Goal: Transaction & Acquisition: Book appointment/travel/reservation

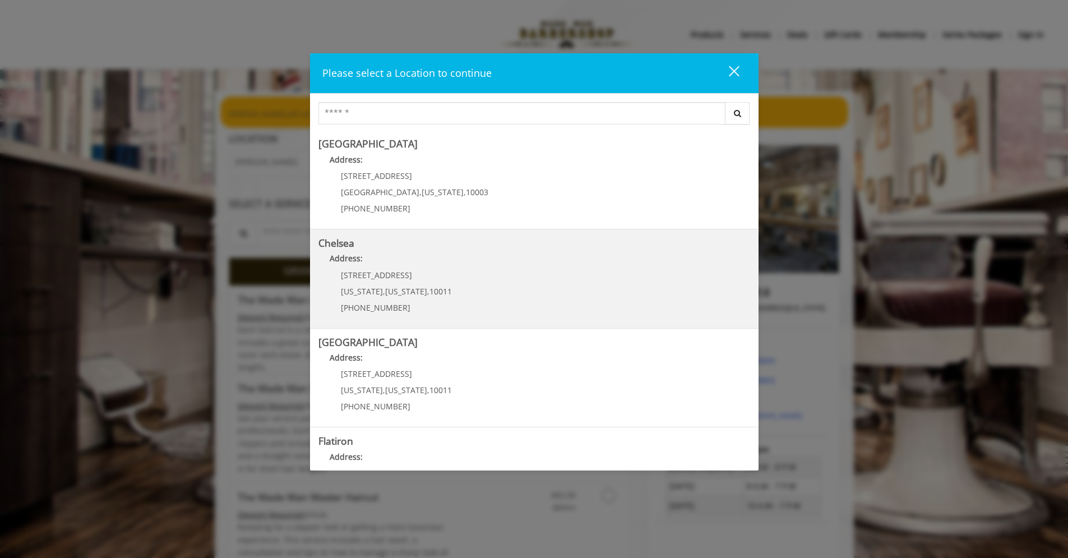
click at [381, 282] on div "[STREET_ADDRESS][US_STATE][US_STATE] (917) 639-3902" at bounding box center [388, 295] width 139 height 49
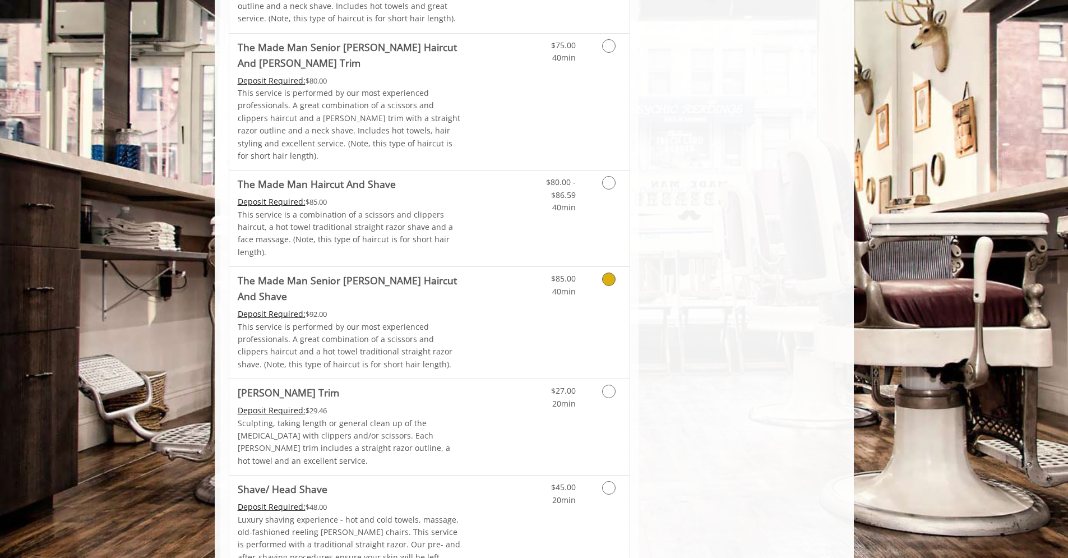
scroll to position [1107, 0]
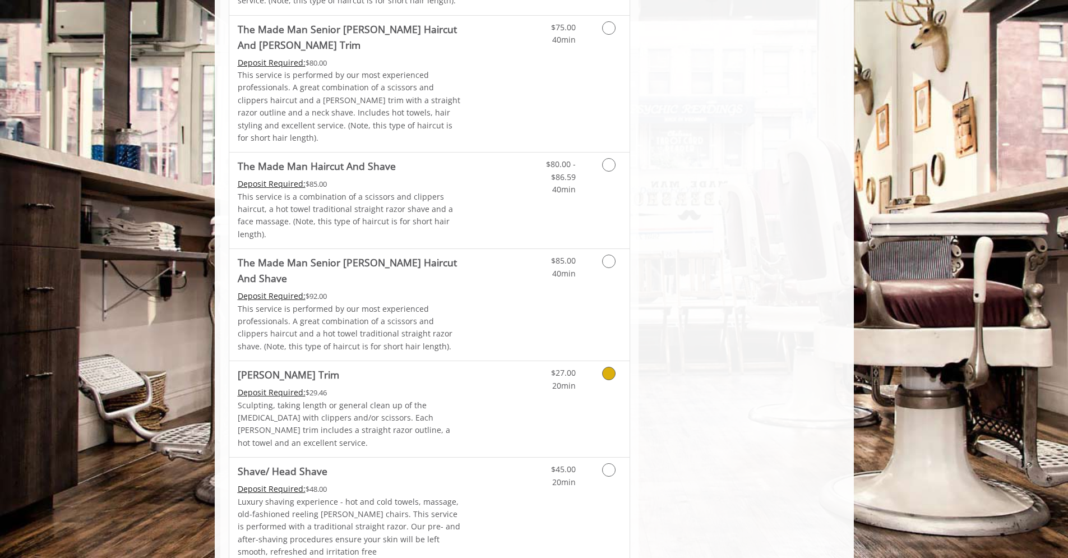
click at [609, 367] on icon "Grooming services" at bounding box center [608, 373] width 13 height 13
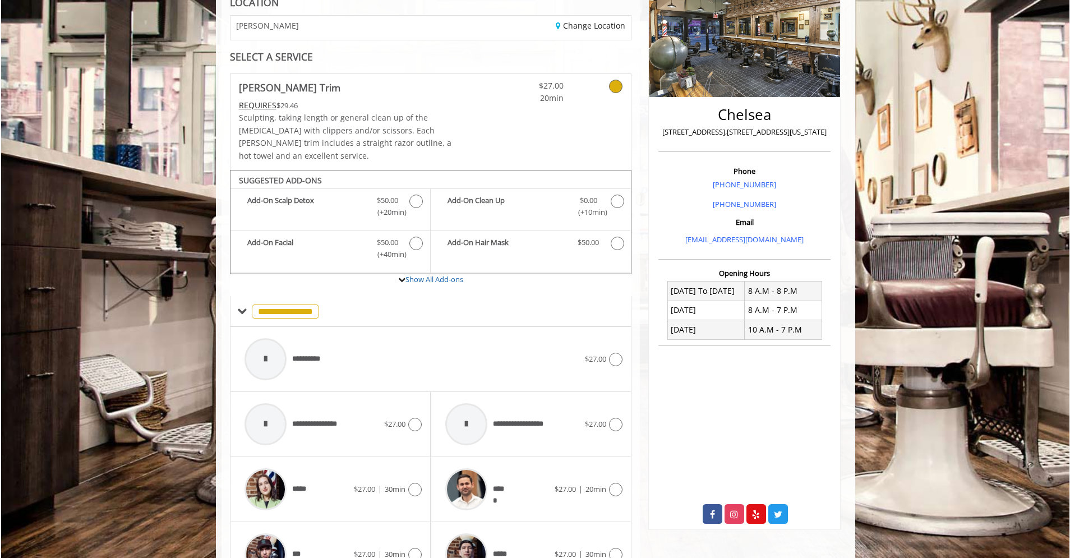
scroll to position [333, 0]
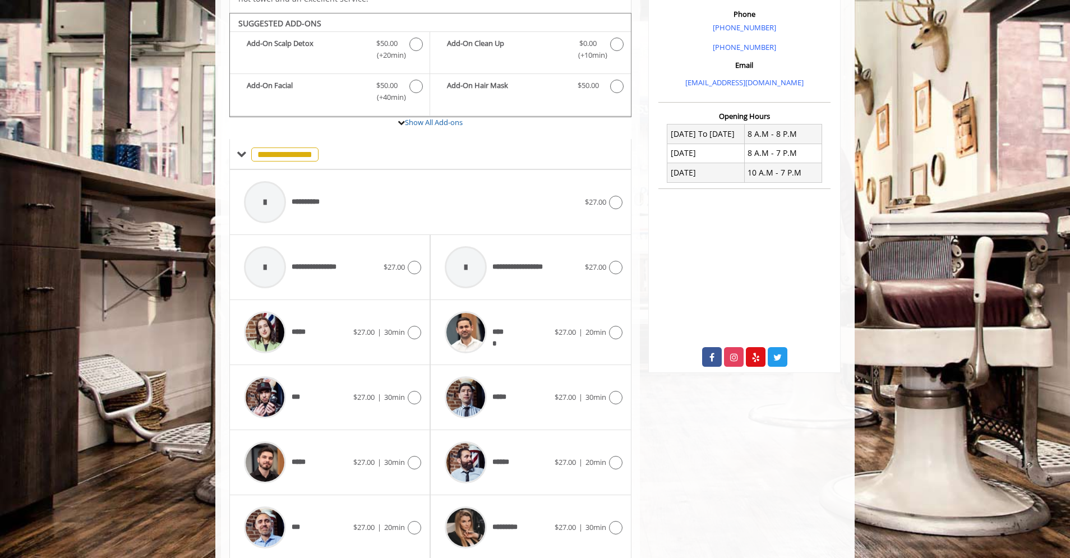
click at [623, 450] on div "****** $27.00 | 20min" at bounding box center [530, 462] width 201 height 65
click at [616, 456] on icon at bounding box center [615, 462] width 13 height 13
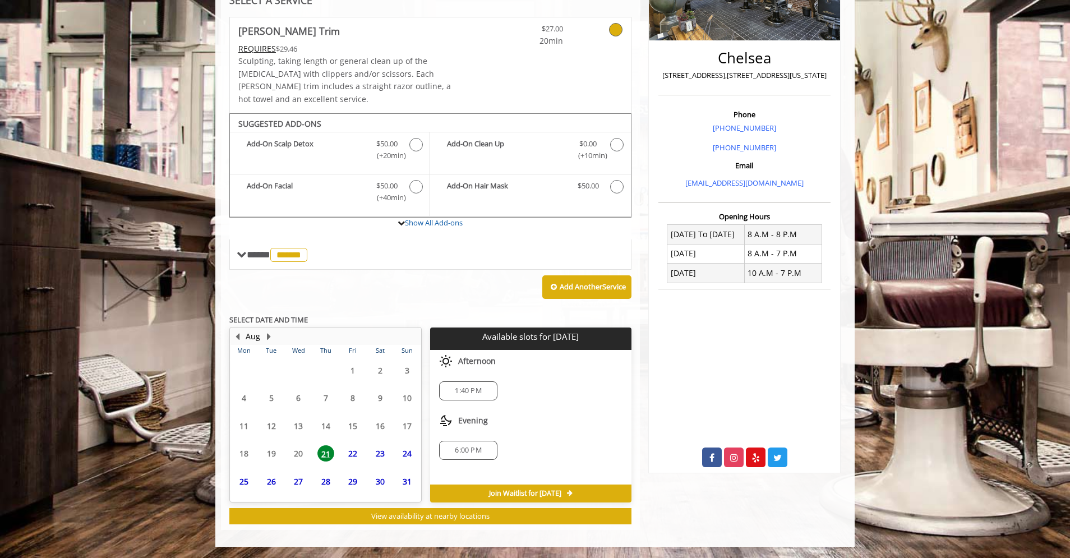
scroll to position [220, 0]
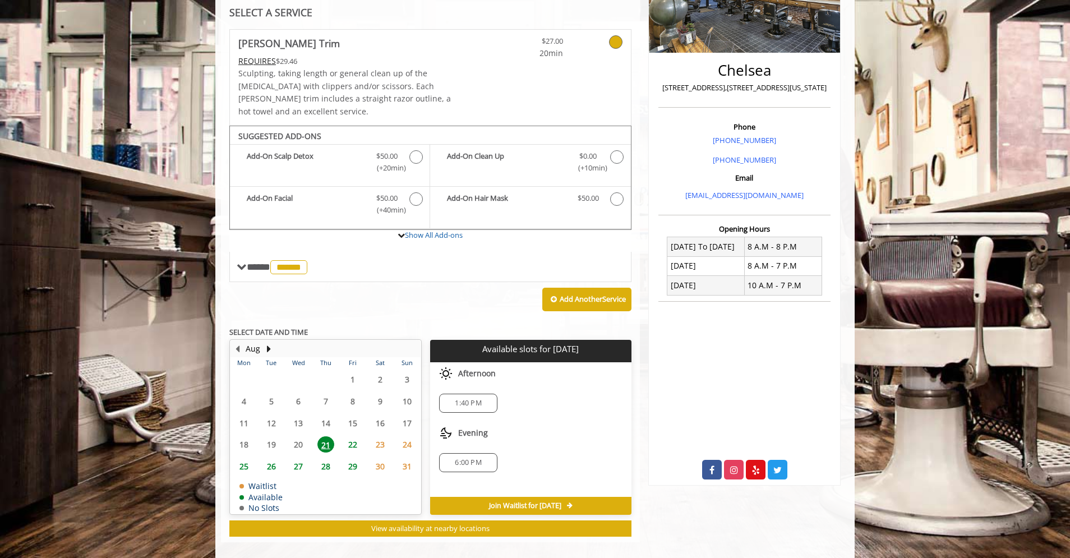
click at [353, 436] on span "22" at bounding box center [352, 444] width 17 height 16
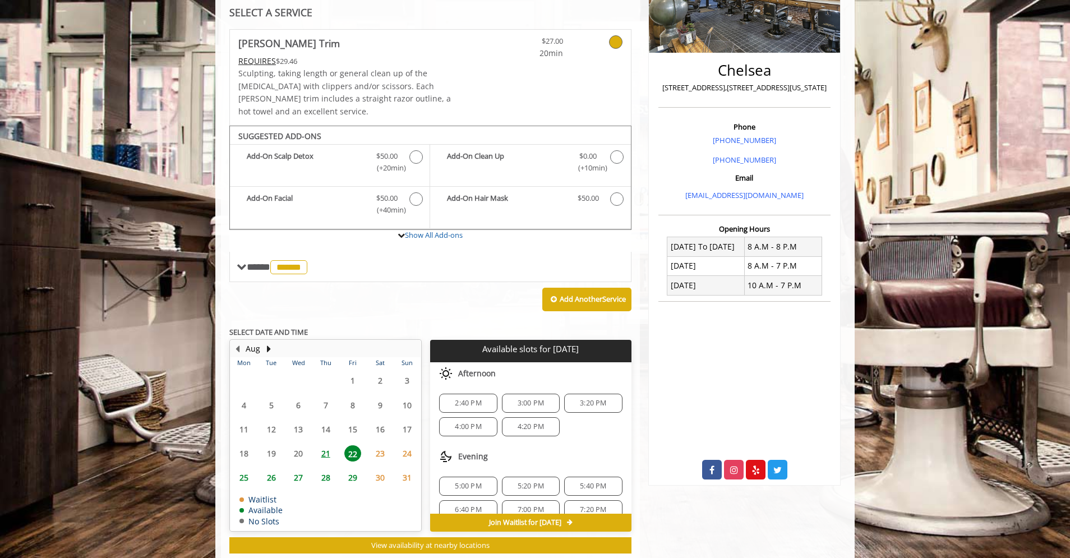
scroll to position [237, 0]
